Goal: Task Accomplishment & Management: Complete application form

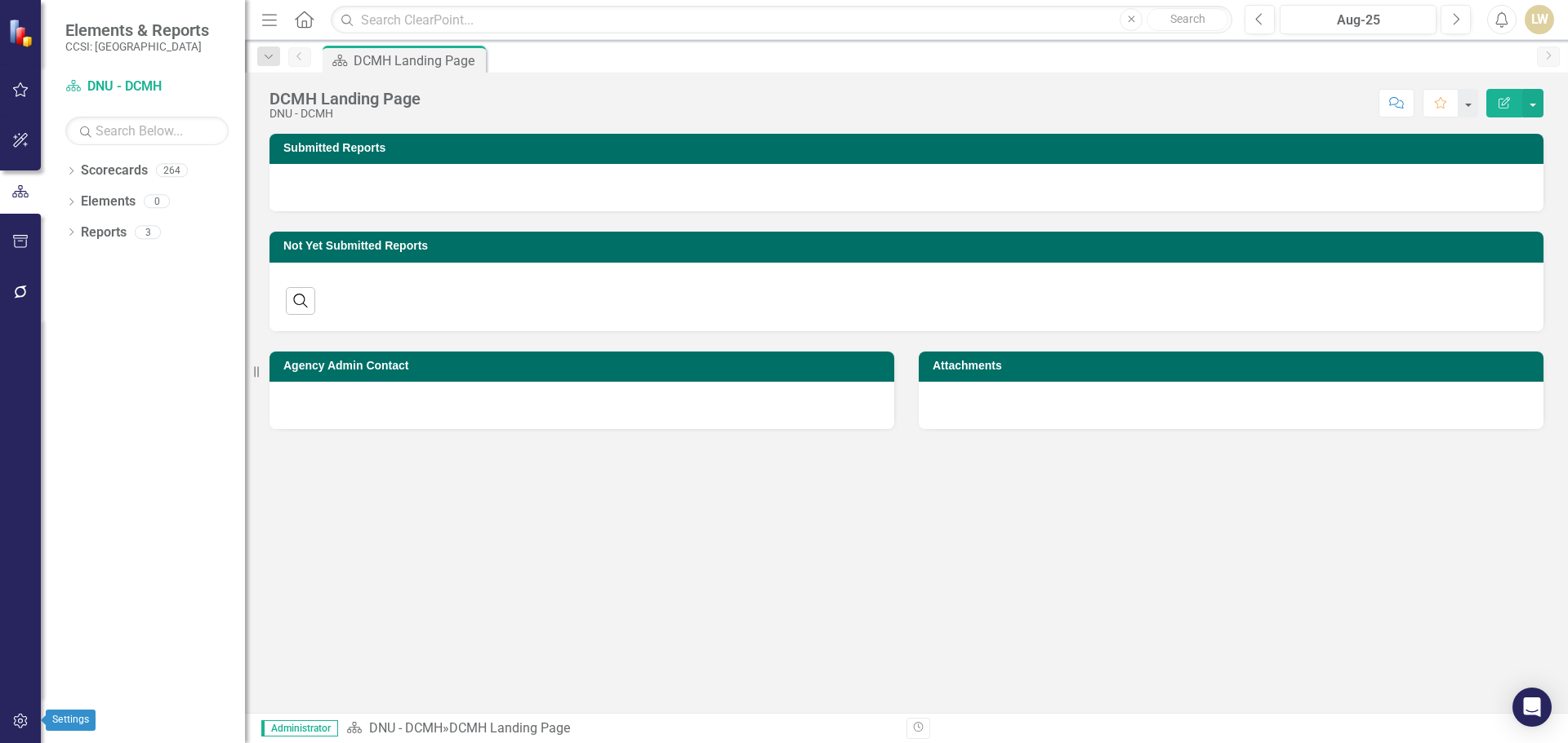
click at [20, 723] on icon "button" at bounding box center [20, 721] width 14 height 14
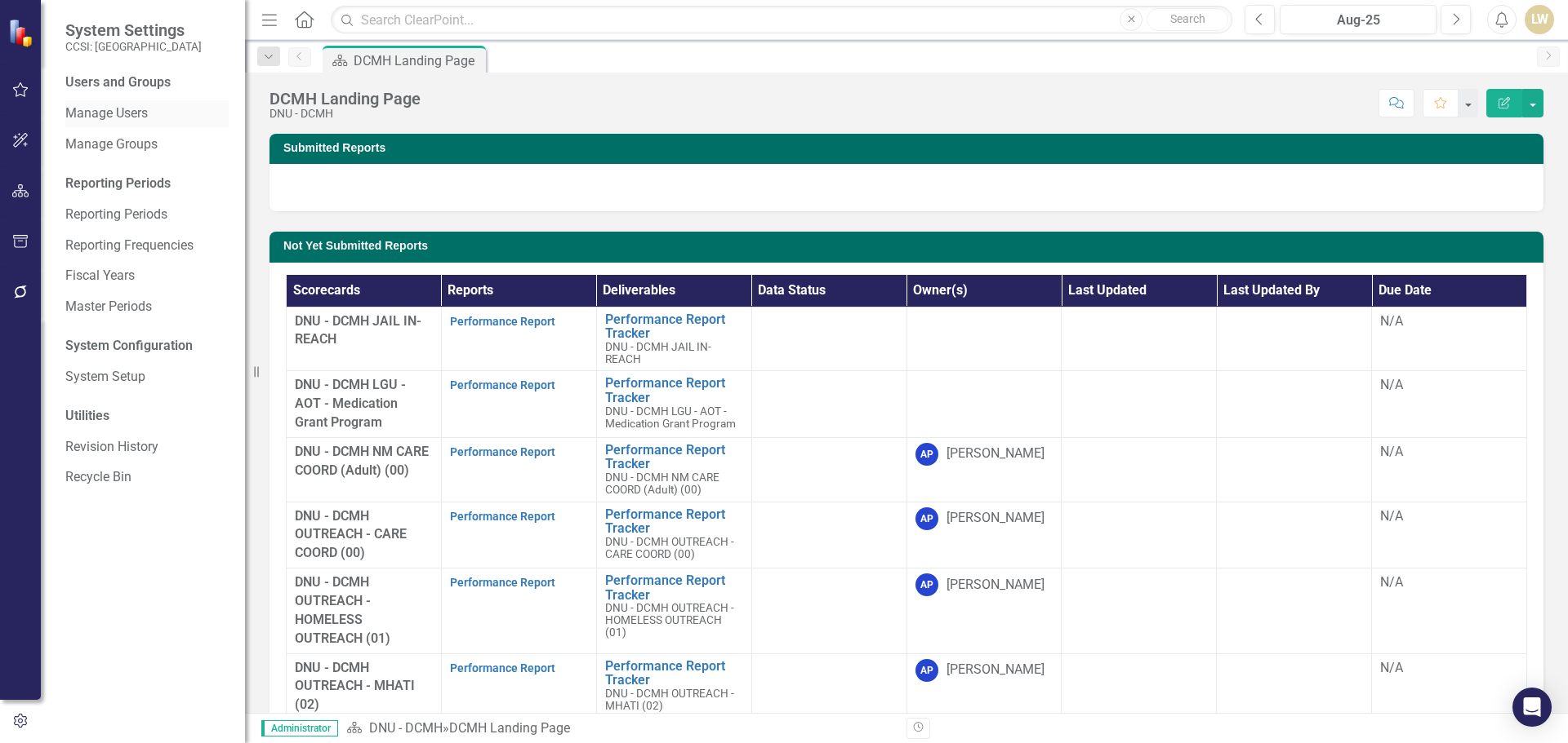
click at [125, 120] on link "Manage Users" at bounding box center [148, 114] width 164 height 19
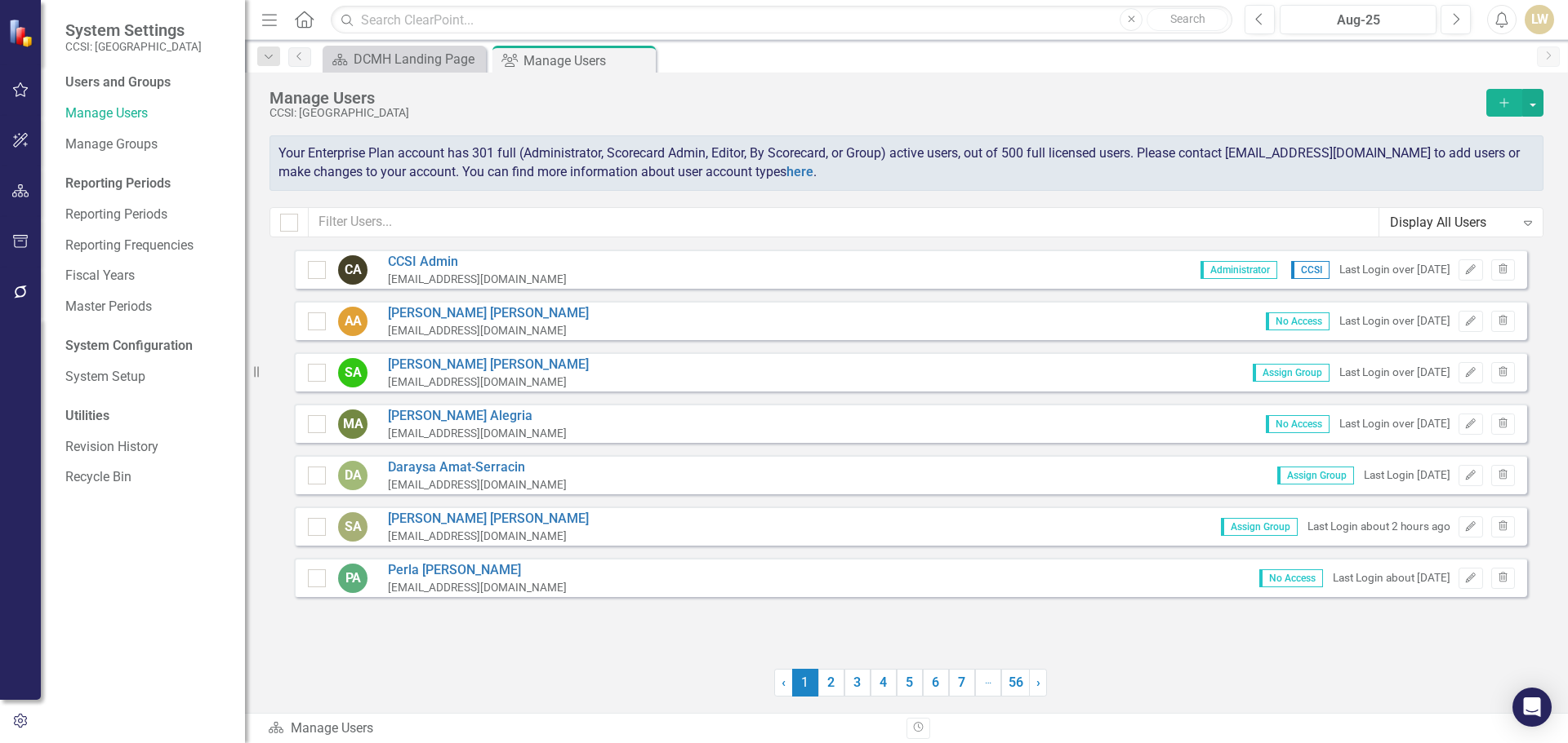
click at [1501, 93] on button "Add" at bounding box center [1504, 102] width 36 height 28
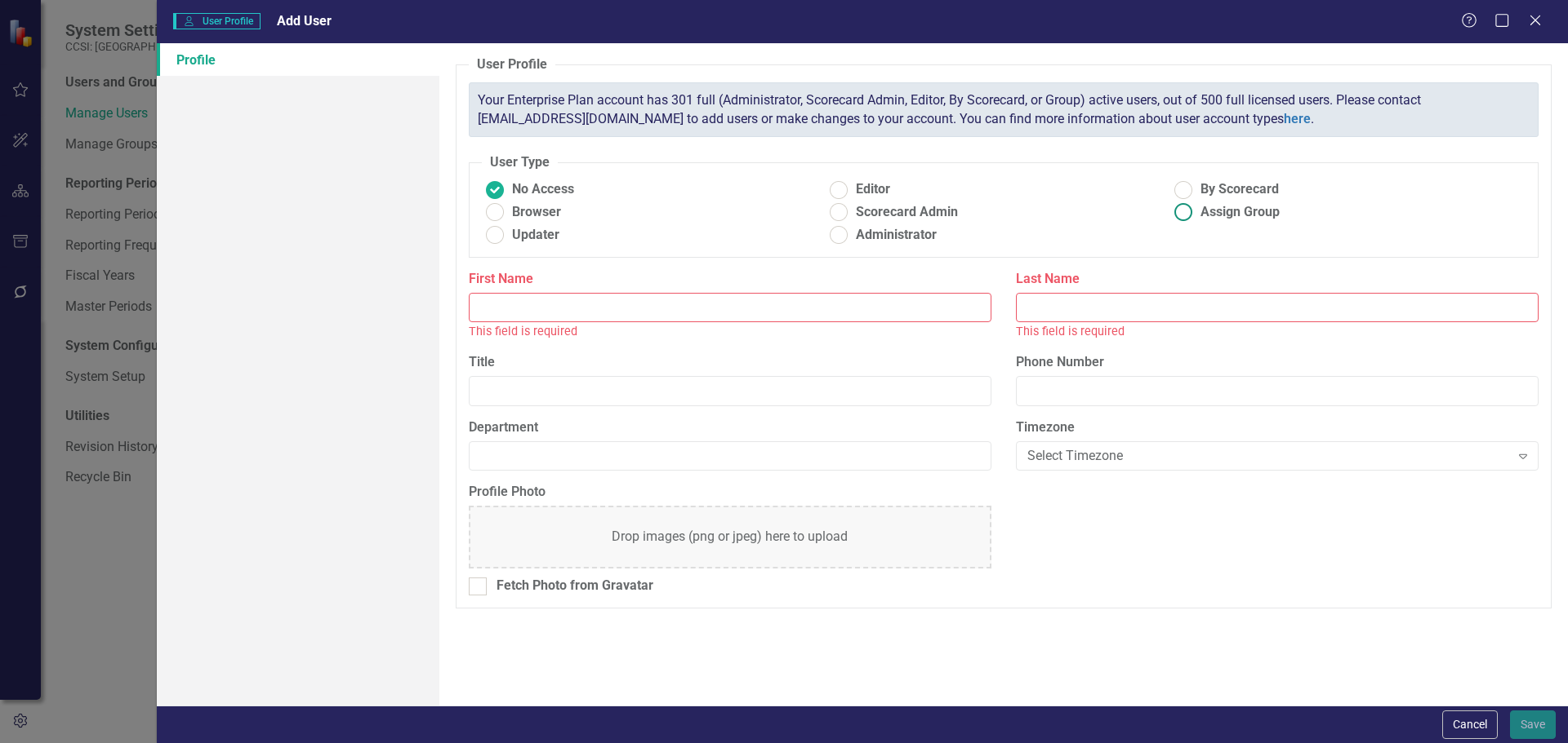
drag, startPoint x: 1184, startPoint y: 212, endPoint x: 1175, endPoint y: 223, distance: 14.2
click at [1186, 212] on ins at bounding box center [1183, 213] width 26 height 26
click at [1186, 212] on input "Assign Group" at bounding box center [1183, 213] width 26 height 26
radio input "true"
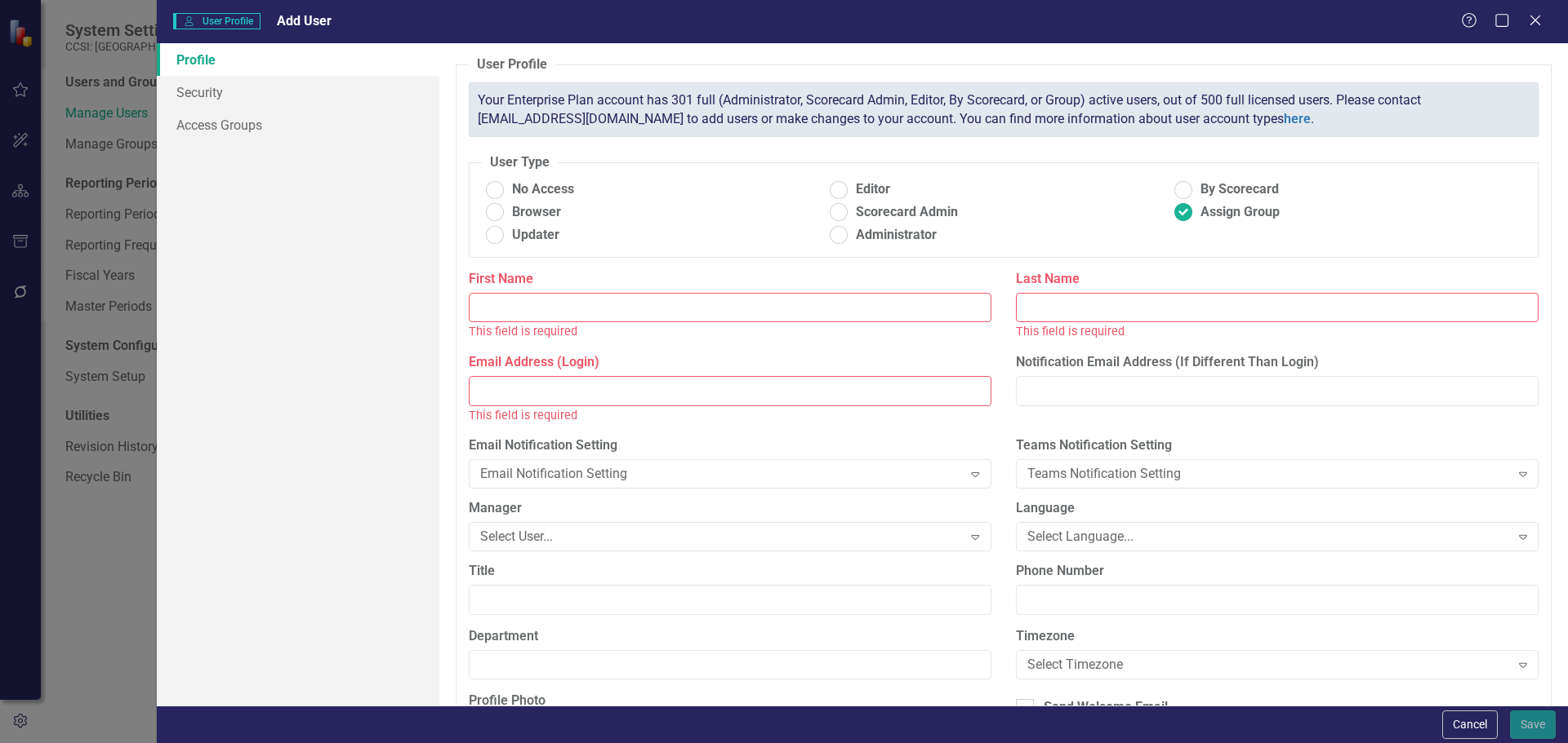
paste input "[PERSON_NAME]"
drag, startPoint x: 531, startPoint y: 305, endPoint x: 598, endPoint y: 303, distance: 67.0
click at [598, 303] on input "[PERSON_NAME]" at bounding box center [730, 308] width 523 height 30
type input "[PERSON_NAME]"
paste input "[PERSON_NAME]"
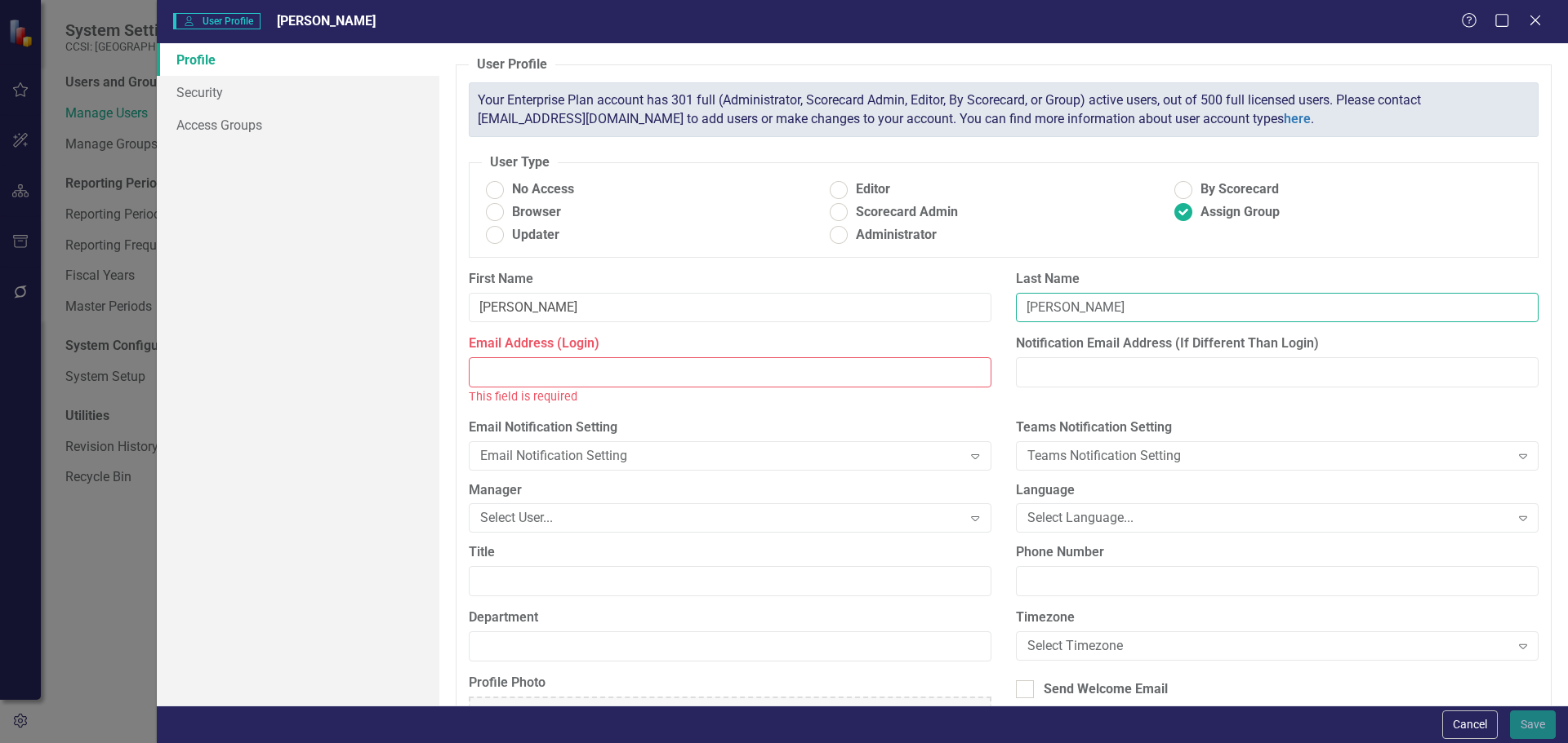
type input "[PERSON_NAME]"
paste input "[EMAIL_ADDRESS][DOMAIN_NAME]"
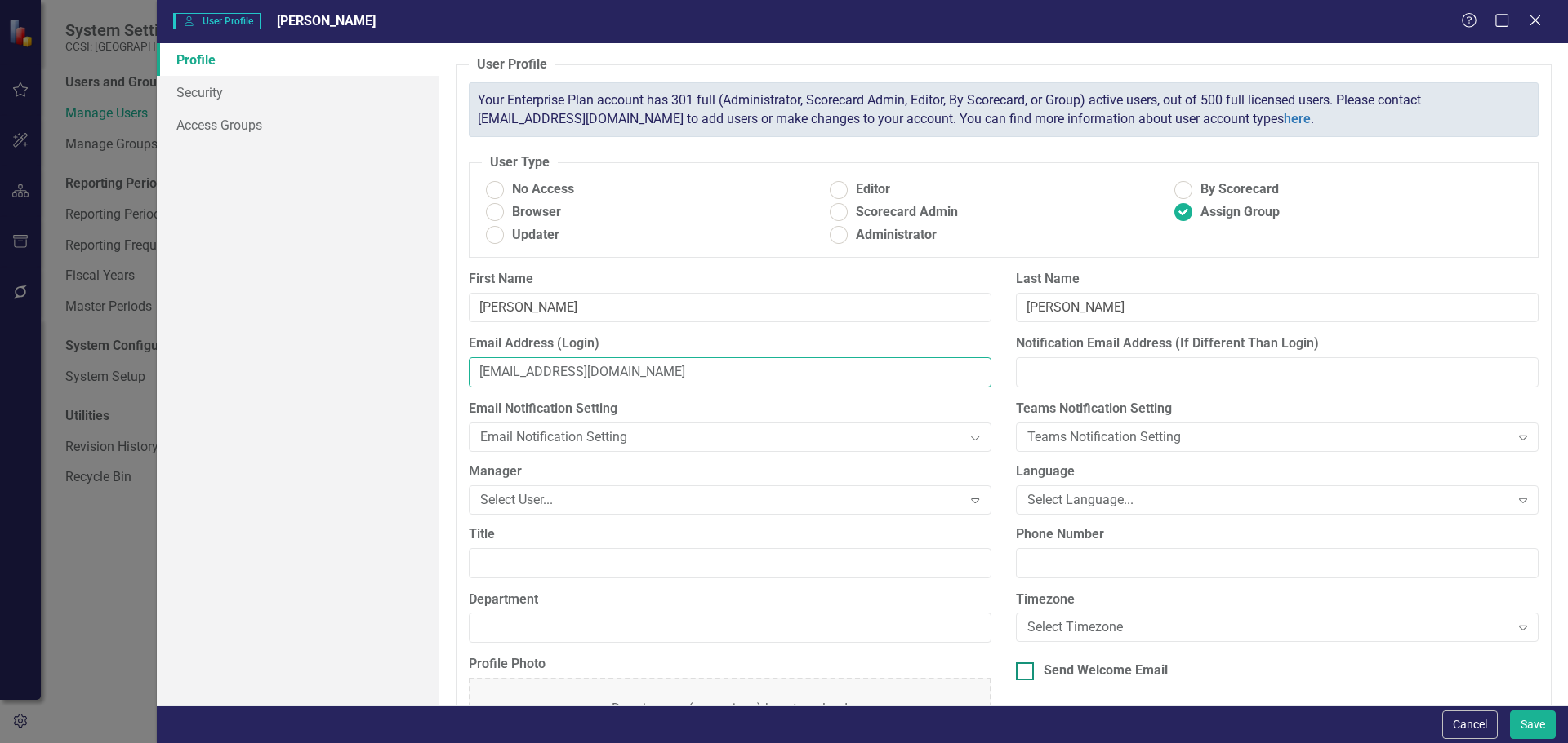
type input "[EMAIL_ADDRESS][DOMAIN_NAME]"
click at [1020, 673] on div at bounding box center [1024, 671] width 18 height 18
click at [1020, 673] on input "Send Welcome Email" at bounding box center [1021, 668] width 10 height 10
checkbox input "true"
click at [221, 121] on link "Access Groups" at bounding box center [298, 124] width 282 height 32
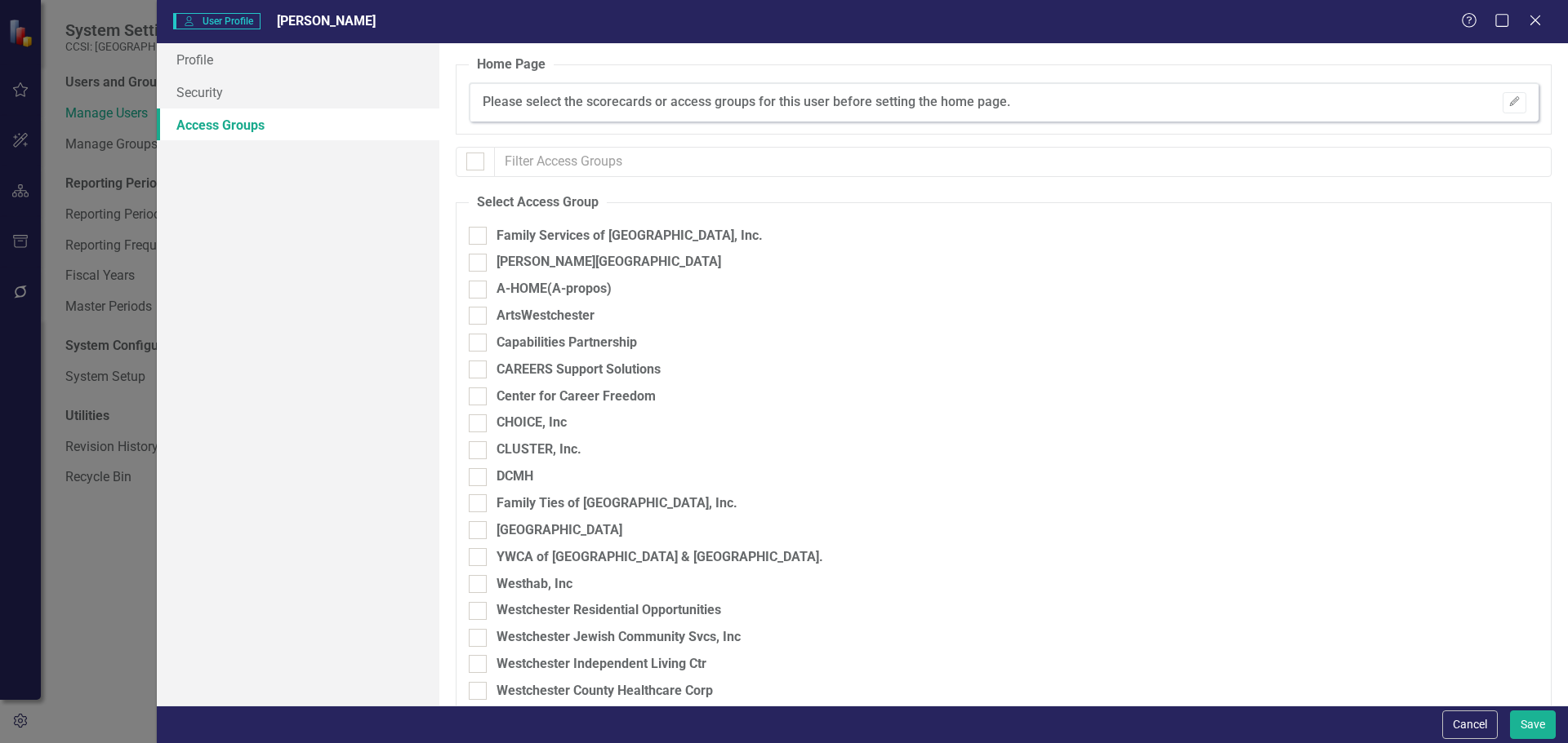
checkbox input "false"
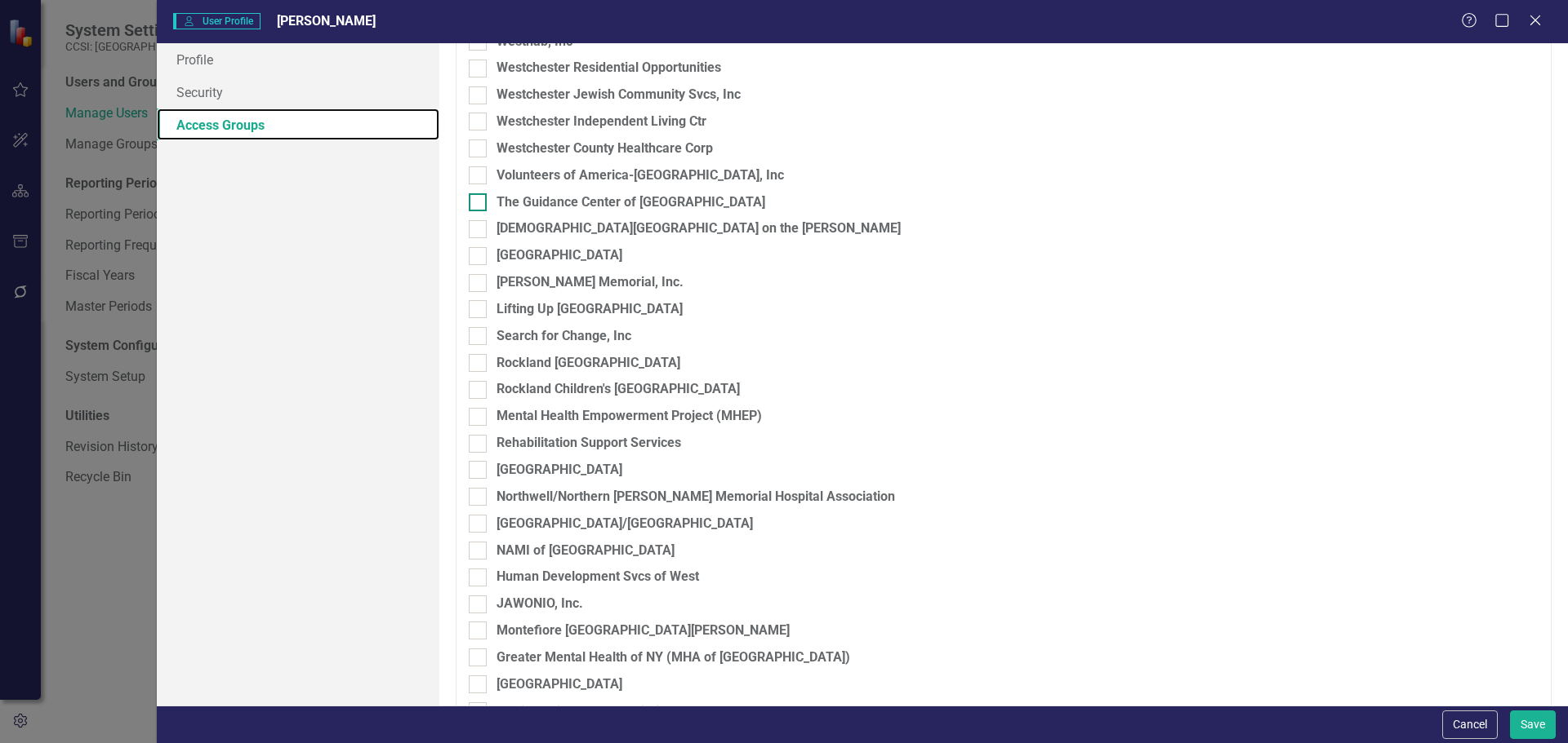
scroll to position [571, 0]
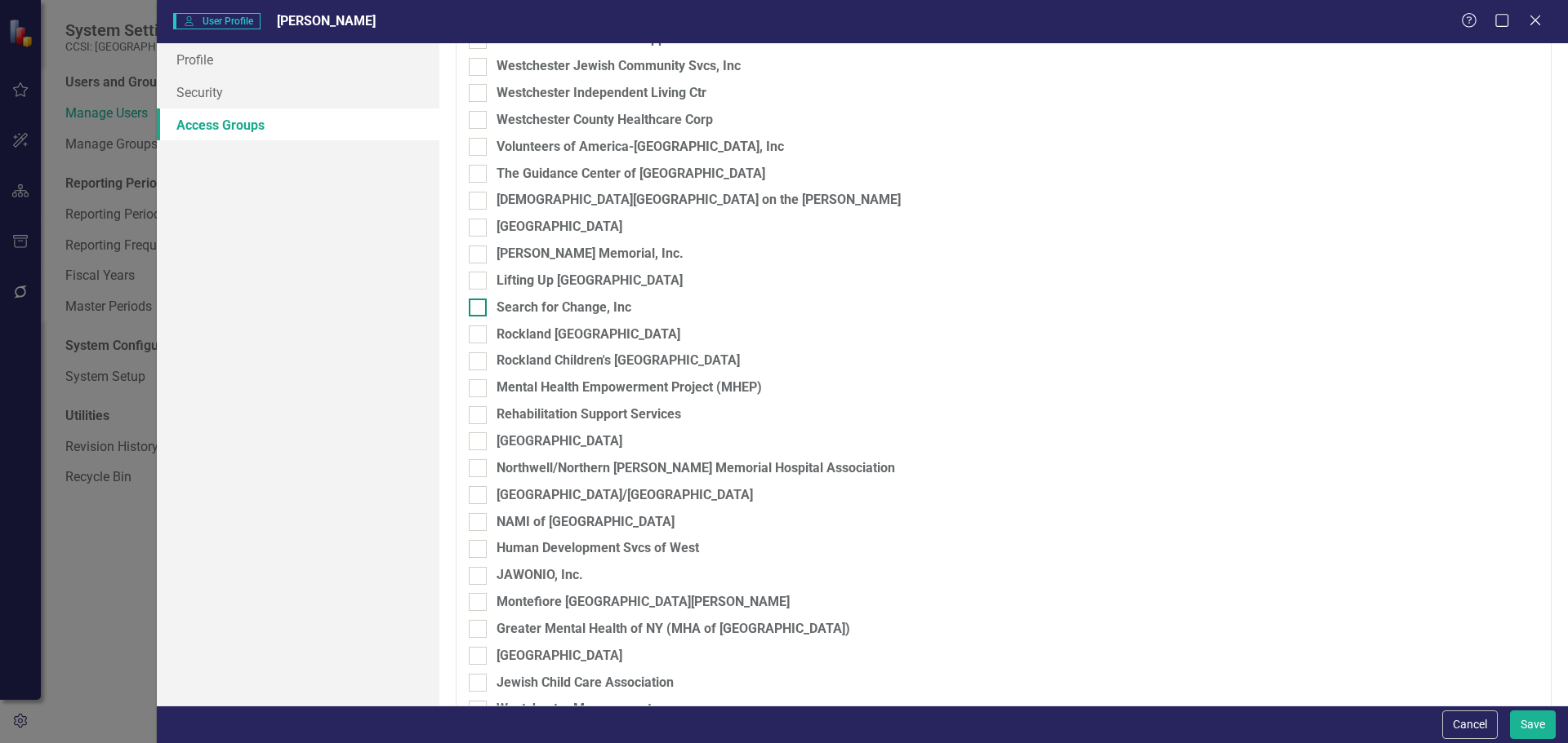
click at [478, 304] on input "Search for Change, Inc" at bounding box center [474, 304] width 10 height 10
checkbox input "true"
click at [1530, 727] on button "Save" at bounding box center [1533, 725] width 46 height 29
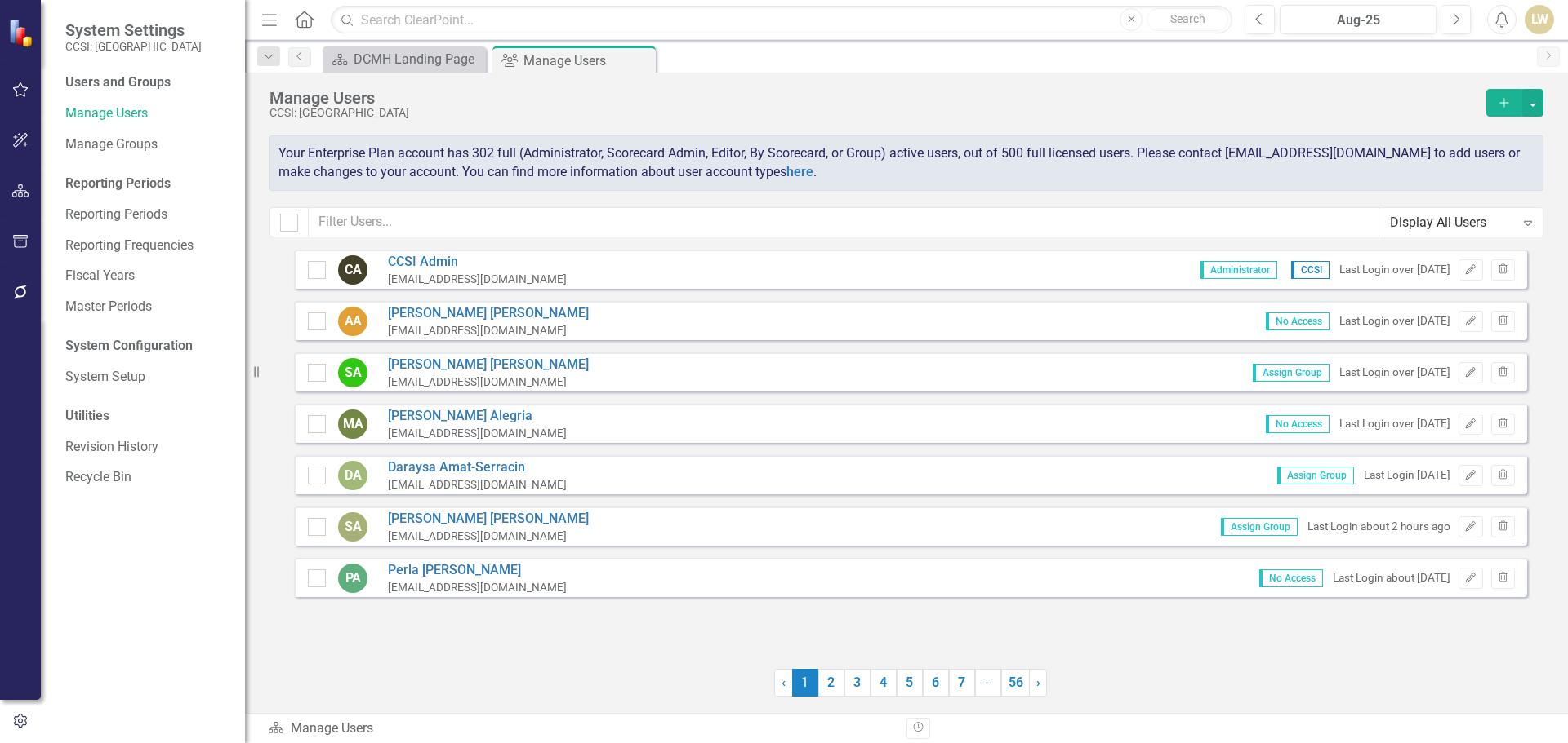
click at [1507, 107] on icon "Add" at bounding box center [1503, 102] width 14 height 11
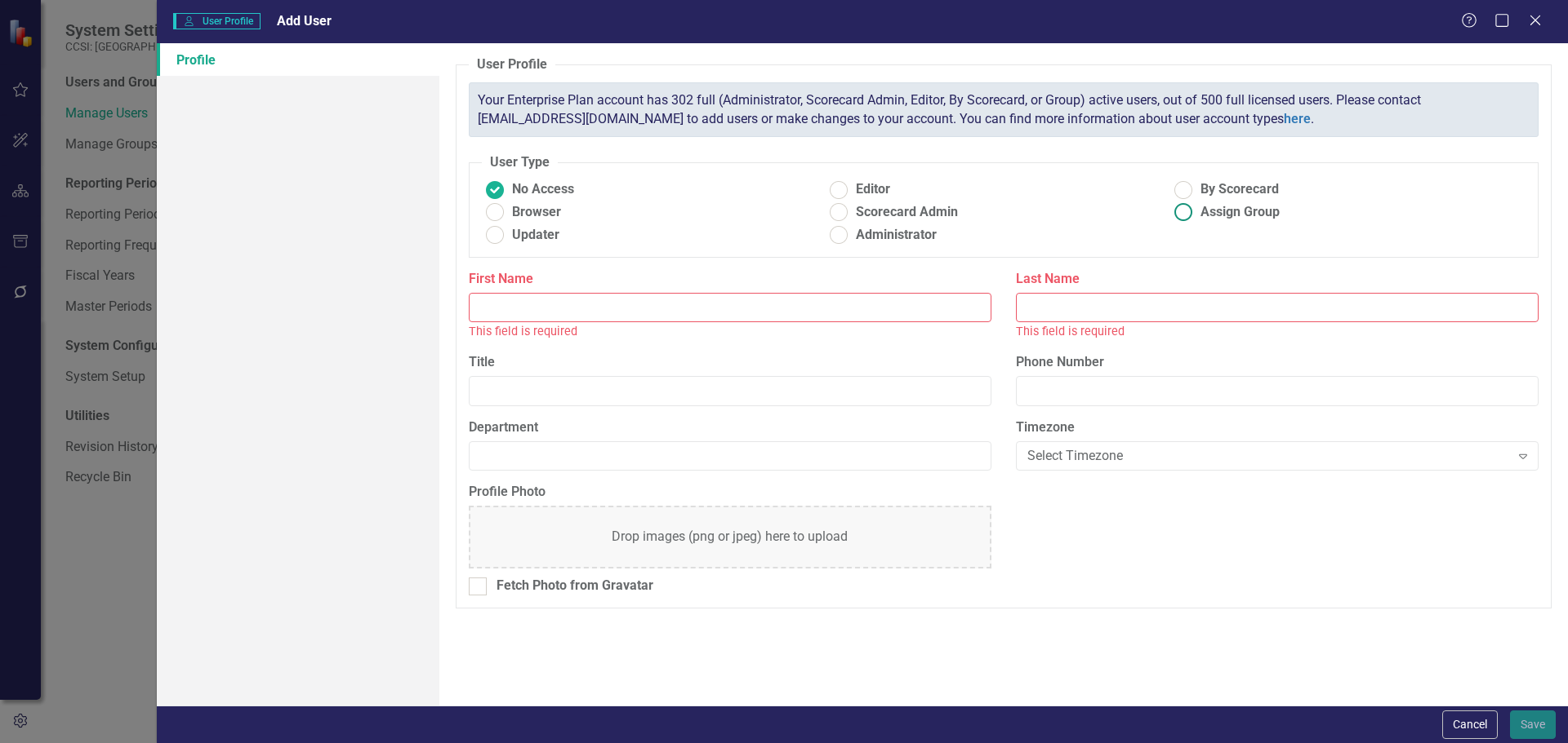
click at [1184, 215] on ins at bounding box center [1183, 213] width 26 height 26
click at [1184, 215] on input "Assign Group" at bounding box center [1183, 213] width 26 height 26
radio input "true"
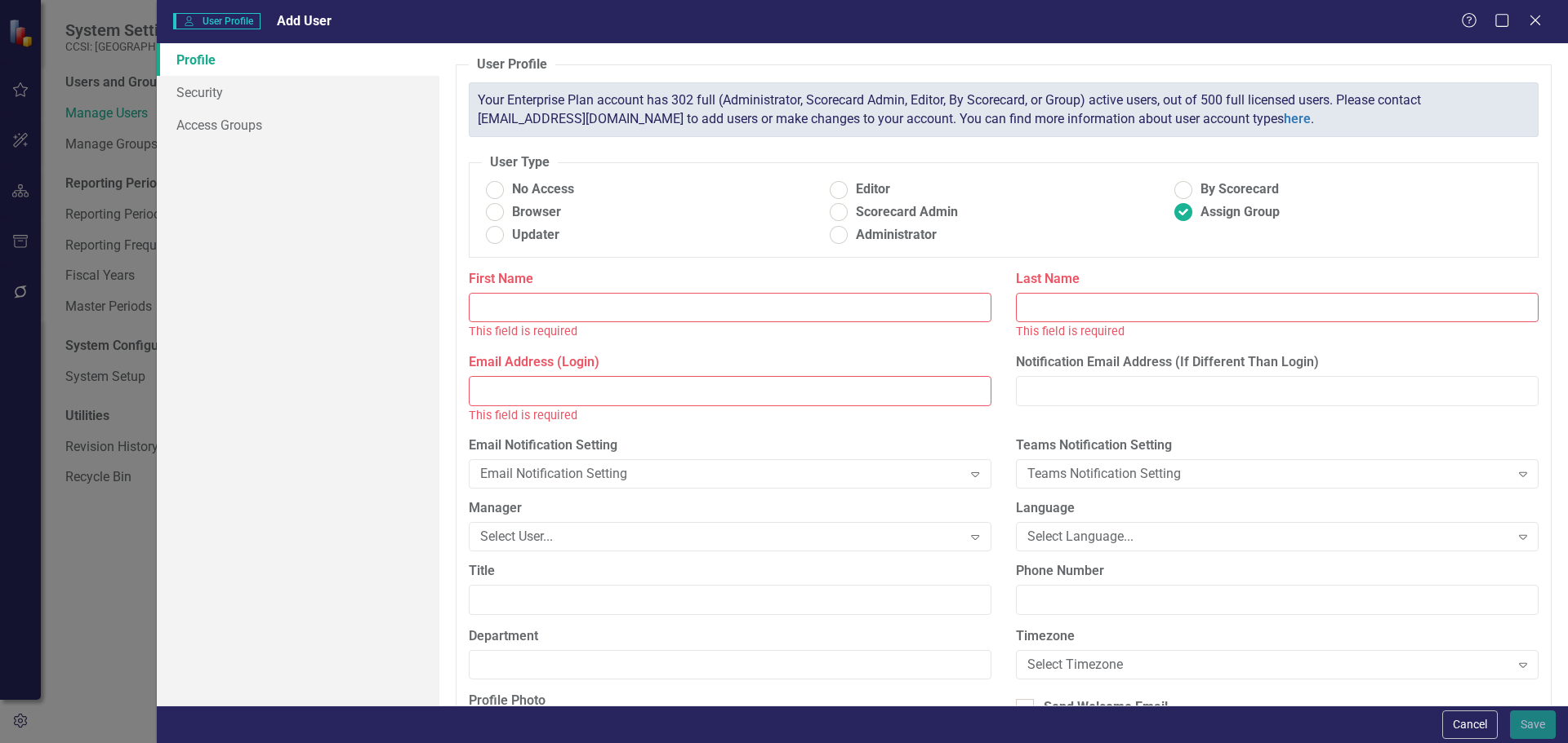
paste input "[PERSON_NAME]"
drag, startPoint x: 536, startPoint y: 306, endPoint x: 600, endPoint y: 311, distance: 64.2
click at [608, 306] on input "[PERSON_NAME]" at bounding box center [730, 308] width 523 height 30
type input "[GEOGRAPHIC_DATA]"
paste input "[PERSON_NAME]"
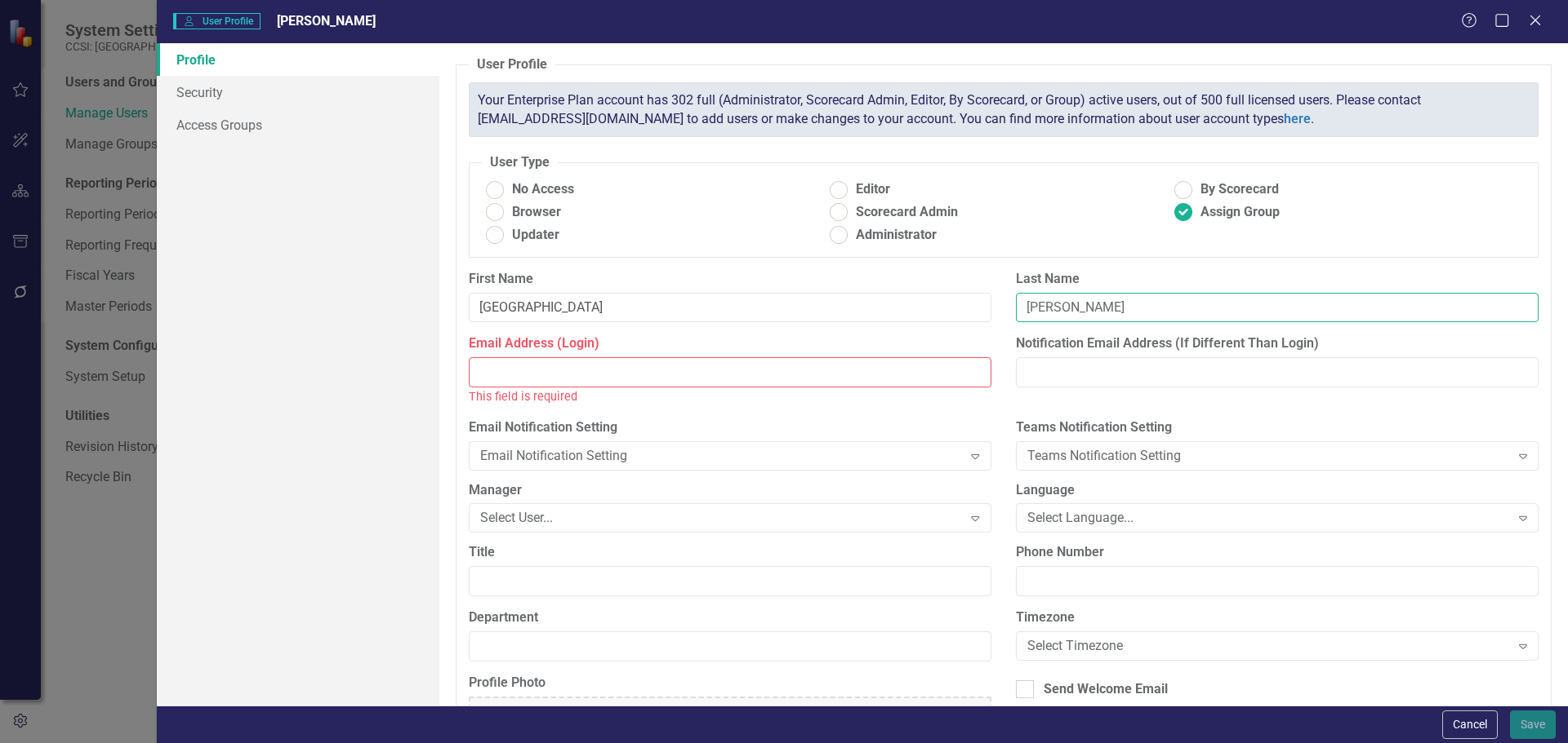
type input "[PERSON_NAME]"
paste input "[EMAIL_ADDRESS][DOMAIN_NAME]"
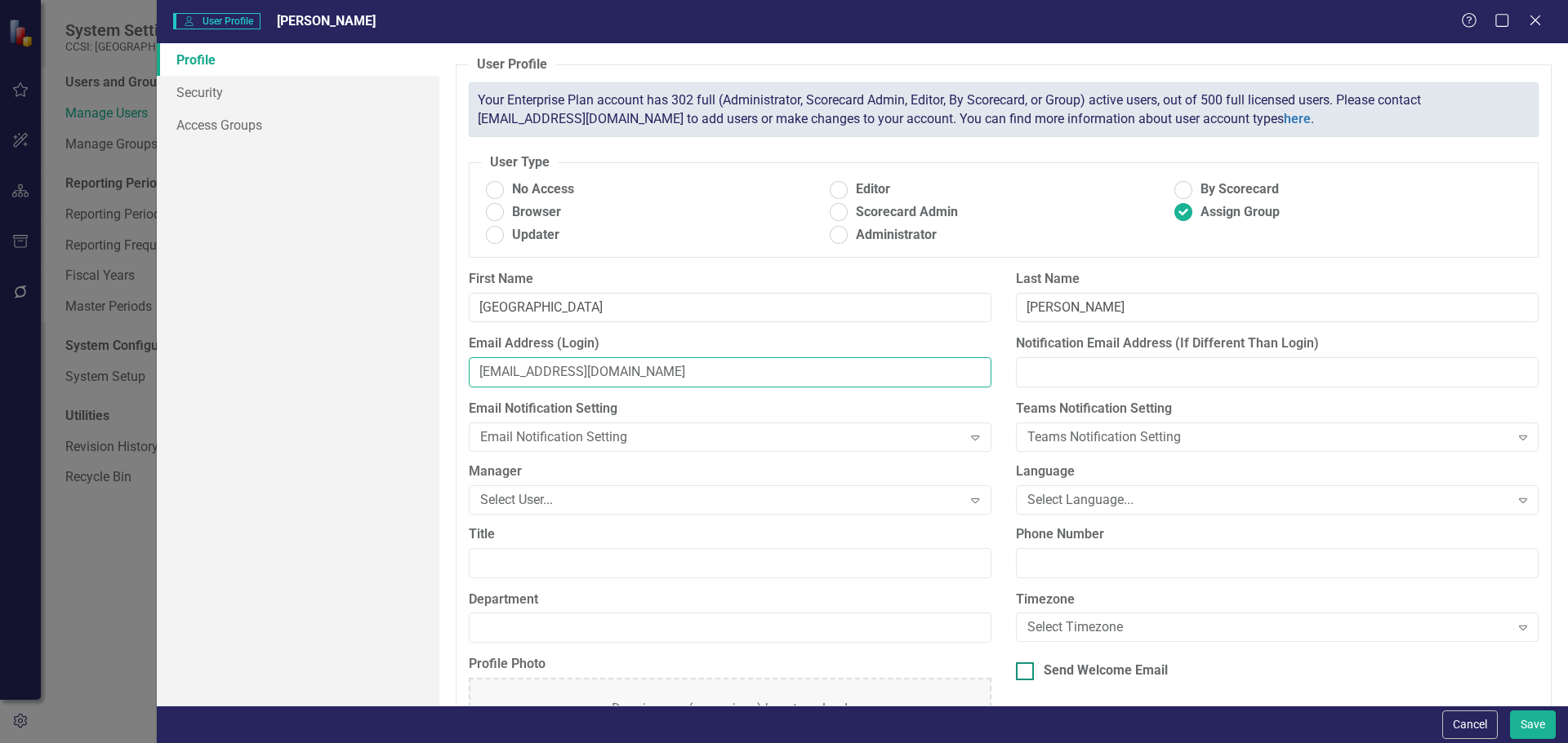
type input "[EMAIL_ADDRESS][DOMAIN_NAME]"
click at [1024, 669] on div at bounding box center [1024, 671] width 18 height 18
click at [1024, 669] on input "Send Welcome Email" at bounding box center [1021, 668] width 10 height 10
checkbox input "true"
click at [226, 123] on link "Access Groups" at bounding box center [298, 124] width 282 height 32
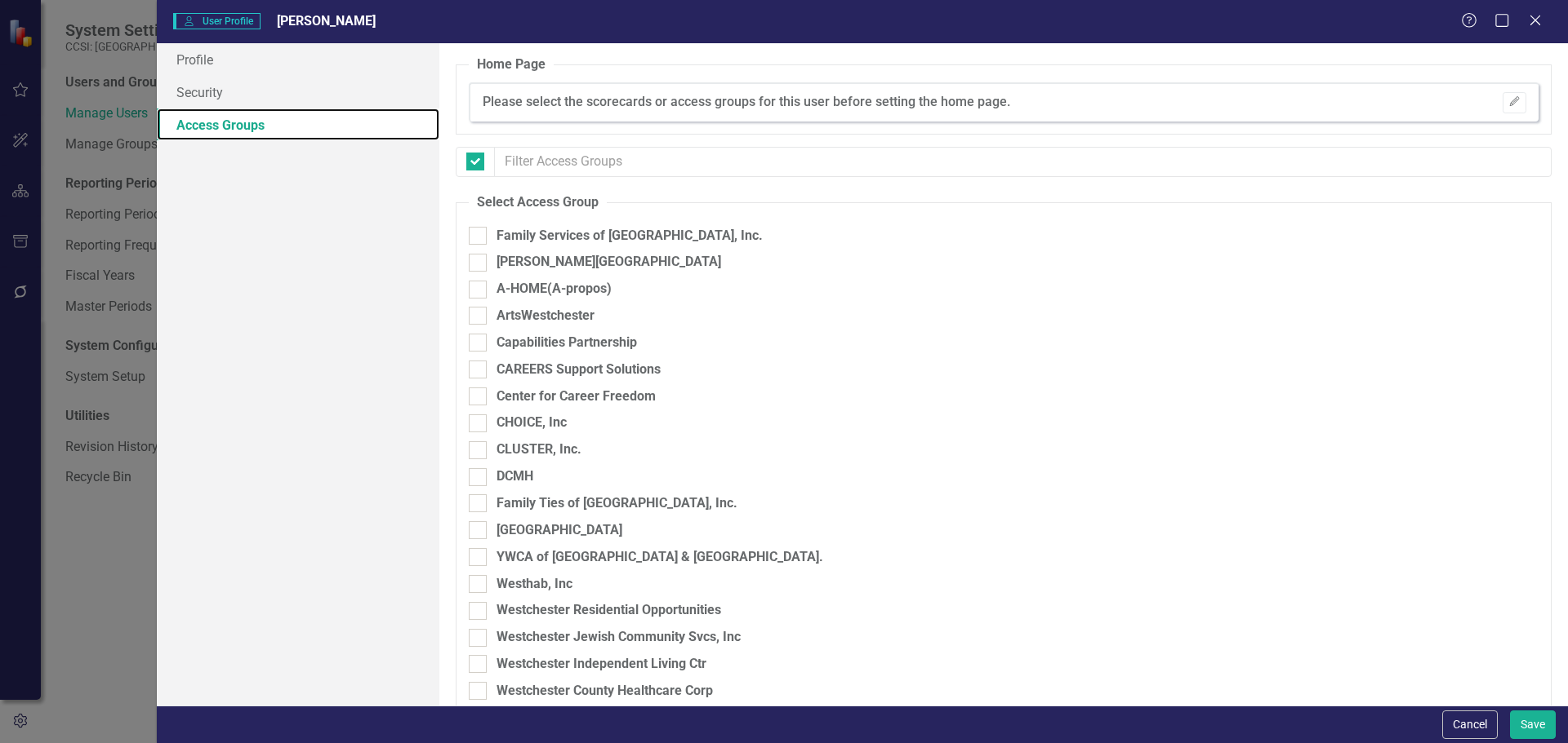
checkbox input "false"
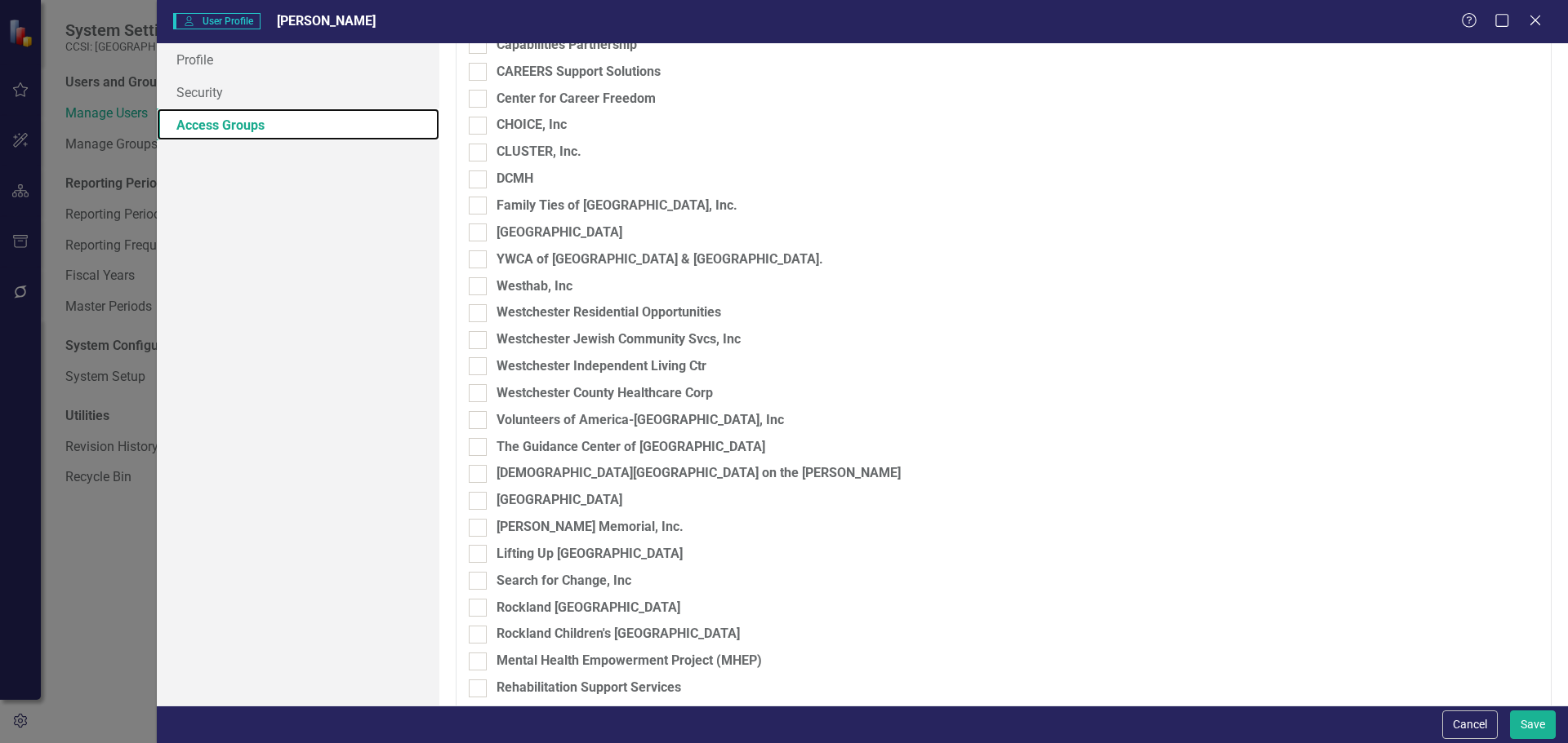
scroll to position [326, 0]
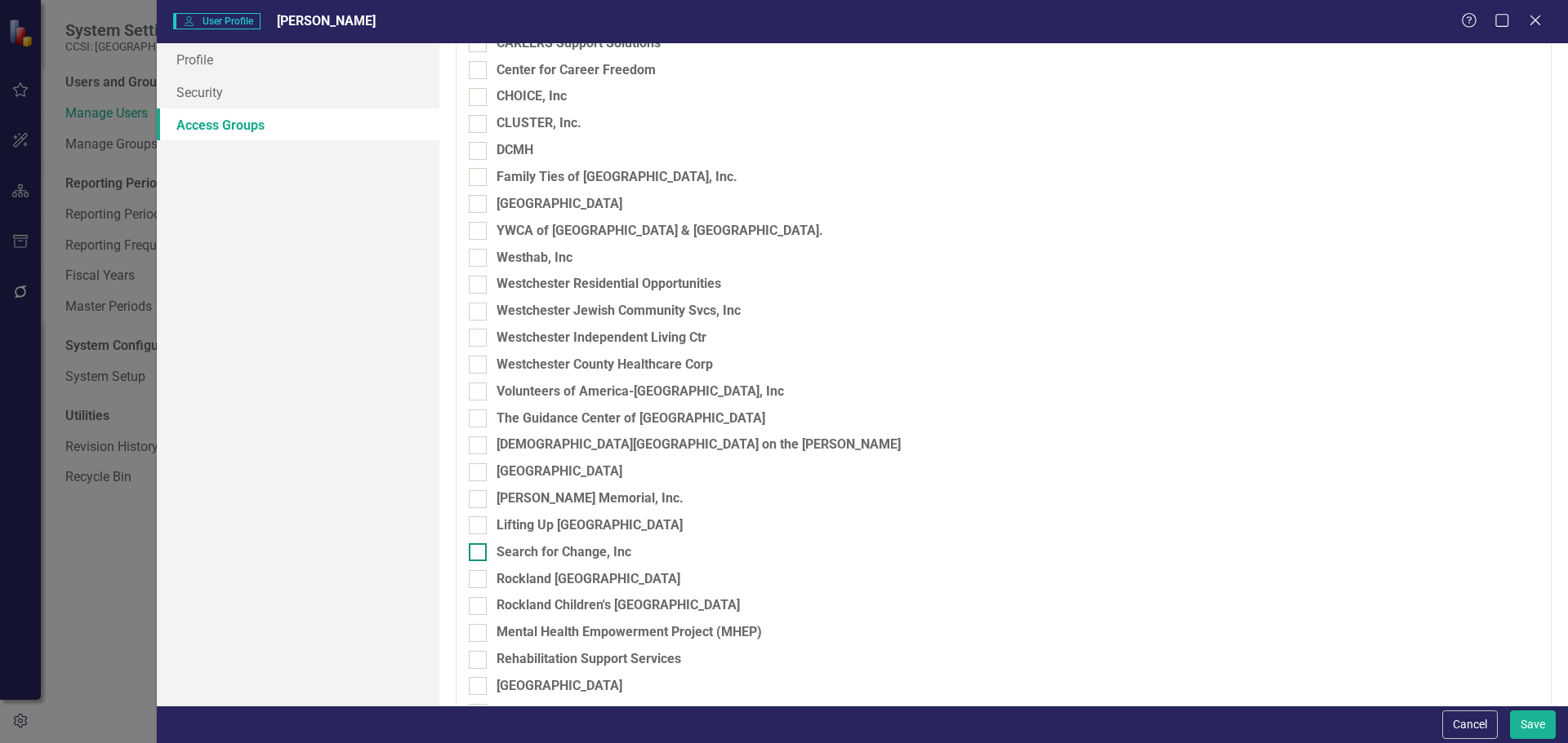
click at [473, 550] on input "Search for Change, Inc" at bounding box center [474, 549] width 10 height 10
checkbox input "true"
click at [1542, 728] on button "Save" at bounding box center [1533, 725] width 46 height 29
